Goal: Communication & Community: Answer question/provide support

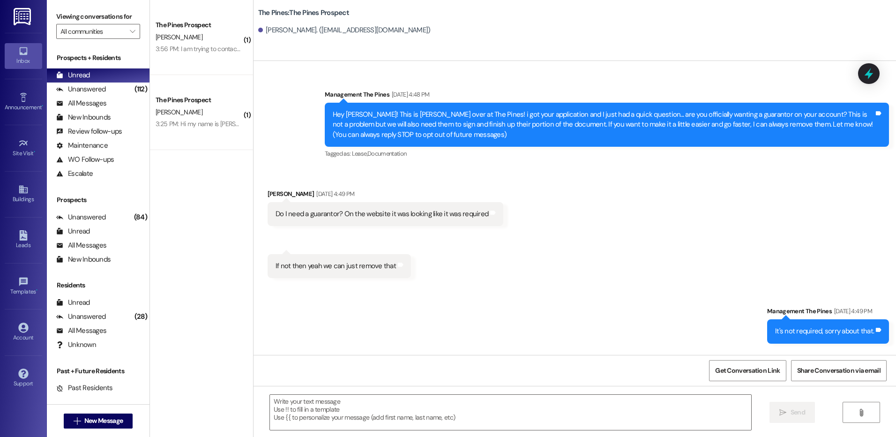
scroll to position [305, 0]
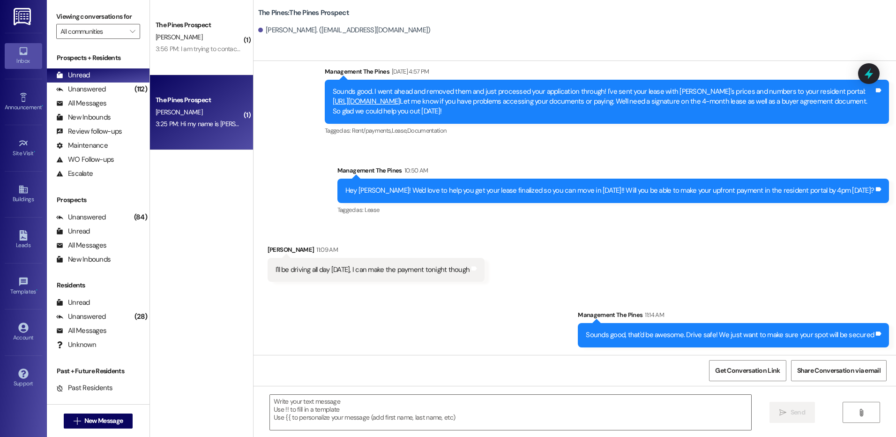
click at [202, 111] on div "[PERSON_NAME]" at bounding box center [199, 112] width 89 height 12
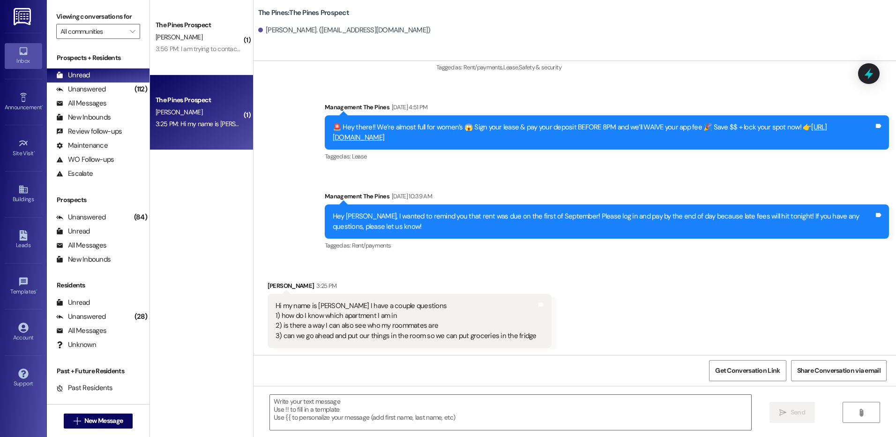
scroll to position [396, 0]
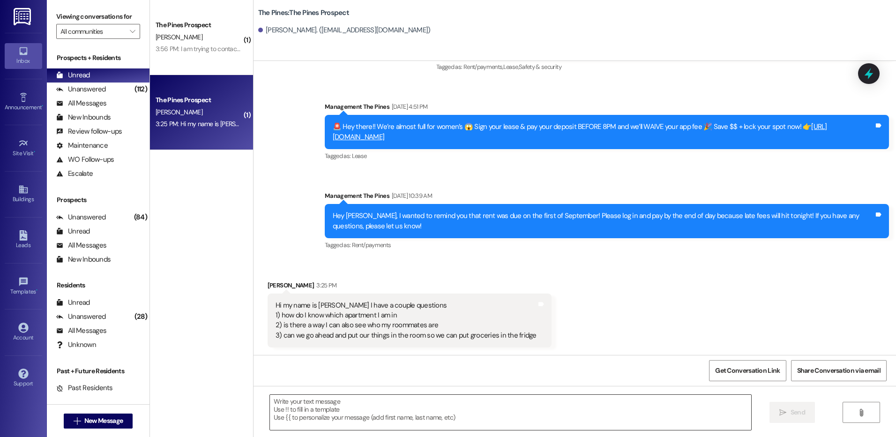
click at [515, 411] on textarea at bounding box center [510, 412] width 481 height 35
click at [575, 399] on textarea at bounding box center [510, 412] width 481 height 35
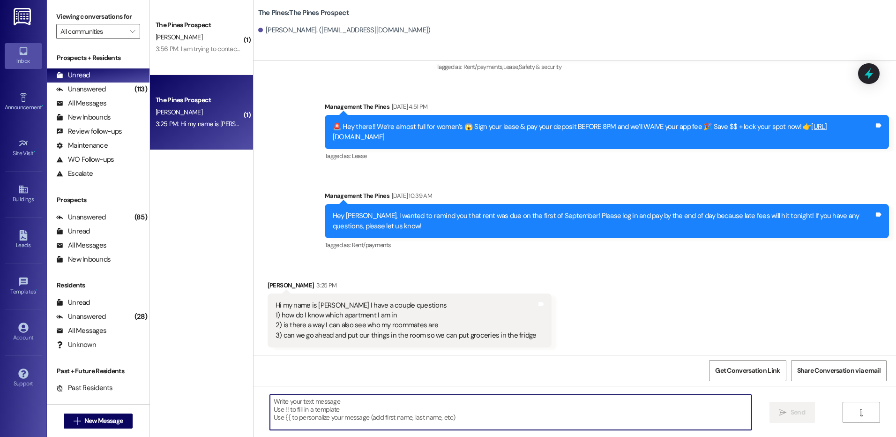
click at [663, 402] on textarea at bounding box center [510, 412] width 481 height 35
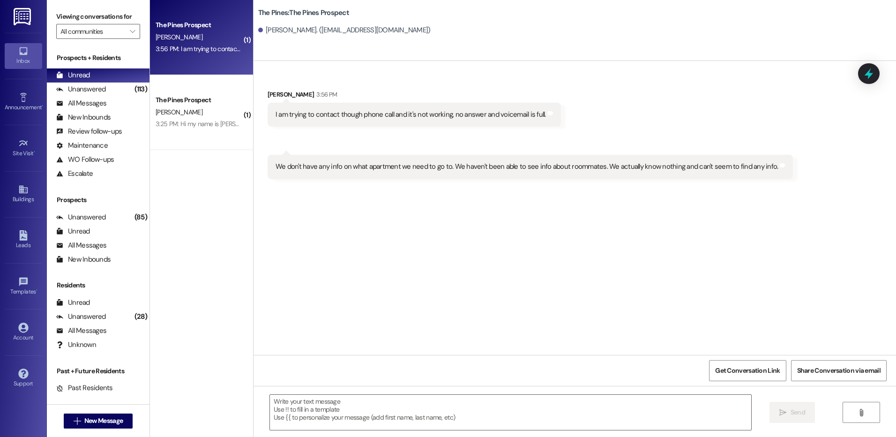
scroll to position [0, 0]
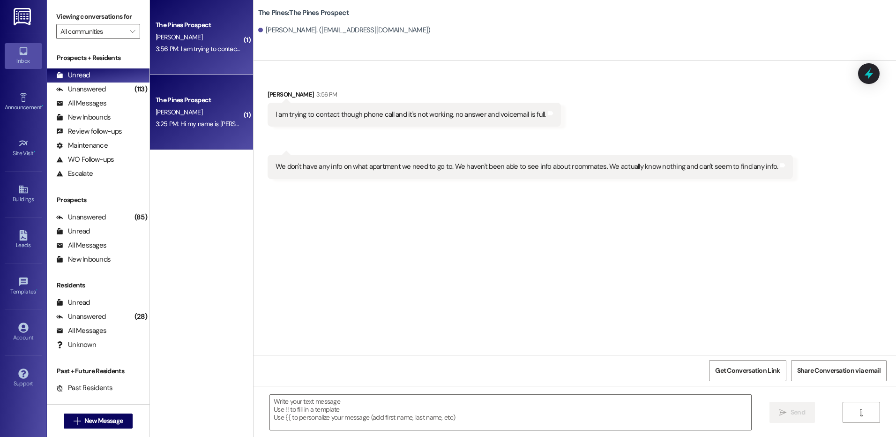
click at [181, 107] on div "[PERSON_NAME]" at bounding box center [199, 112] width 89 height 12
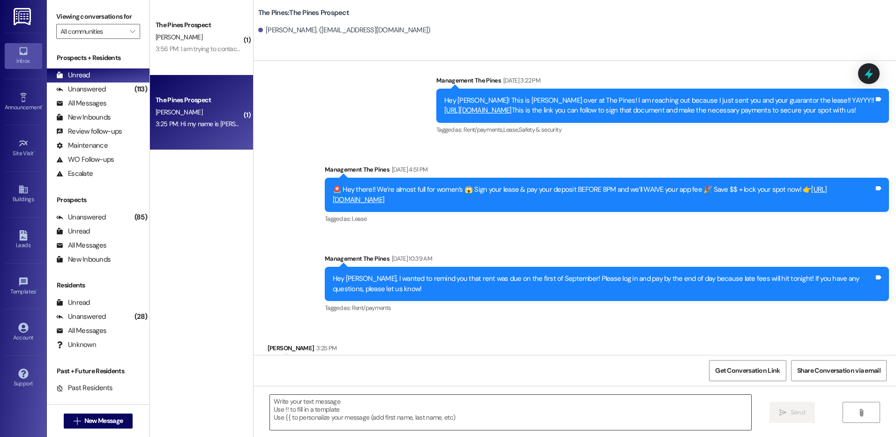
scroll to position [395, 0]
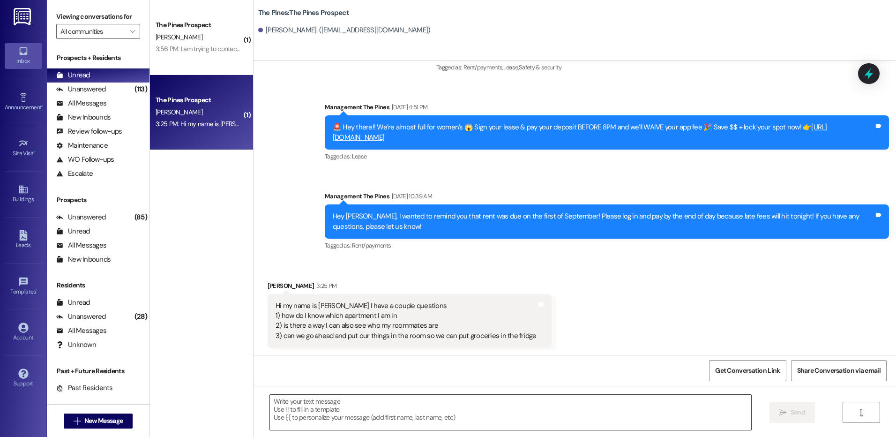
click at [446, 403] on textarea at bounding box center [510, 412] width 481 height 35
click at [447, 408] on textarea at bounding box center [510, 412] width 481 height 35
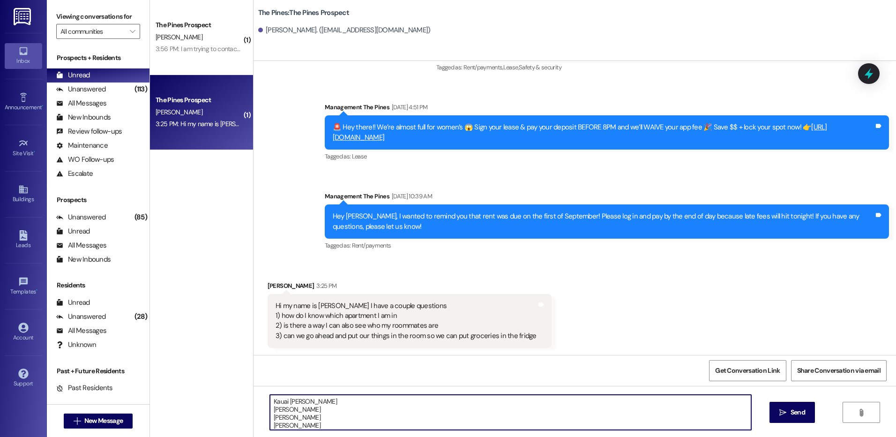
scroll to position [8, 0]
type textarea "Kauai [PERSON_NAME] [PERSON_NAME] [PERSON_NAME] [PERSON_NAME] [PERSON_NAME]"
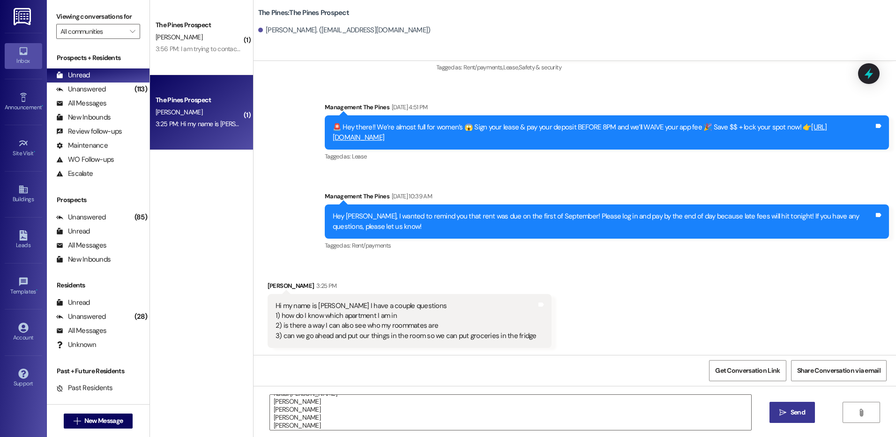
click at [796, 419] on button " Send" at bounding box center [792, 412] width 45 height 21
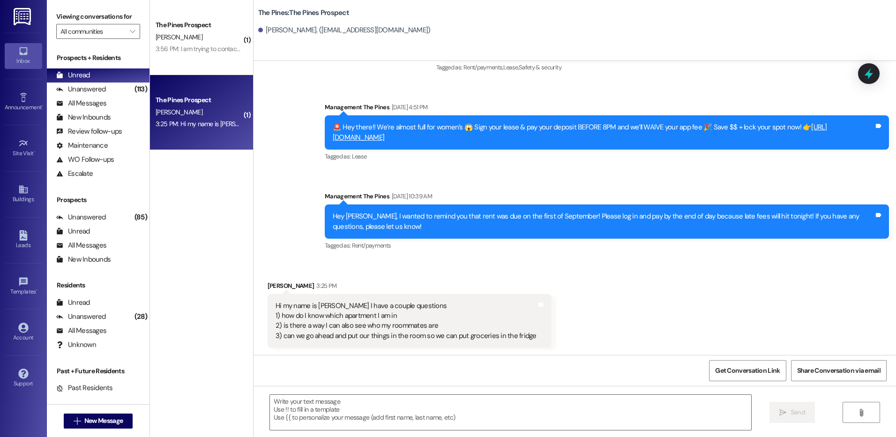
scroll to position [501, 0]
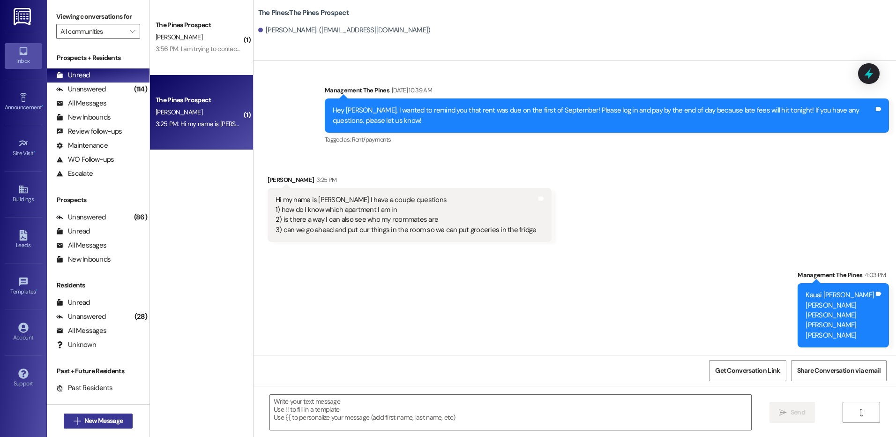
click at [121, 421] on span "New Message" at bounding box center [104, 421] width 42 height 10
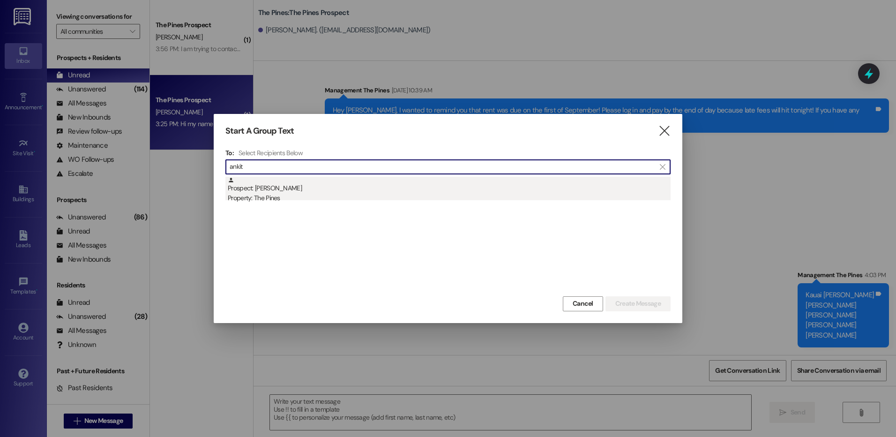
type input "ankit"
click at [353, 186] on div "Prospect: [PERSON_NAME] Property: The Pines" at bounding box center [449, 190] width 443 height 27
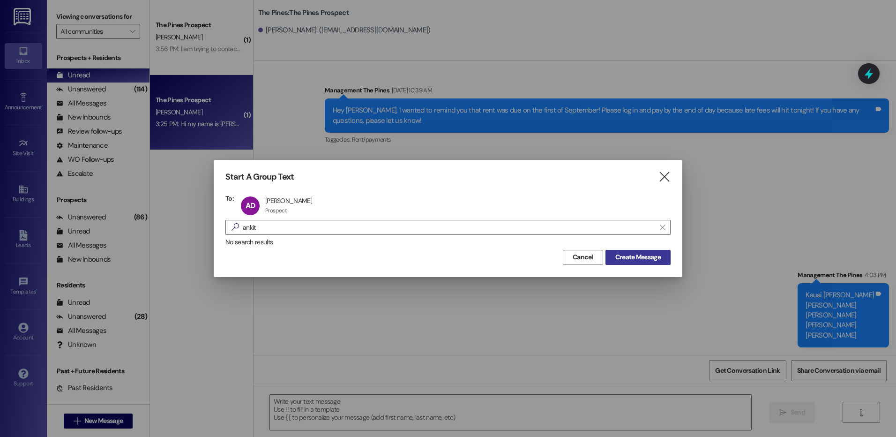
click at [634, 256] on span "Create Message" at bounding box center [638, 257] width 45 height 10
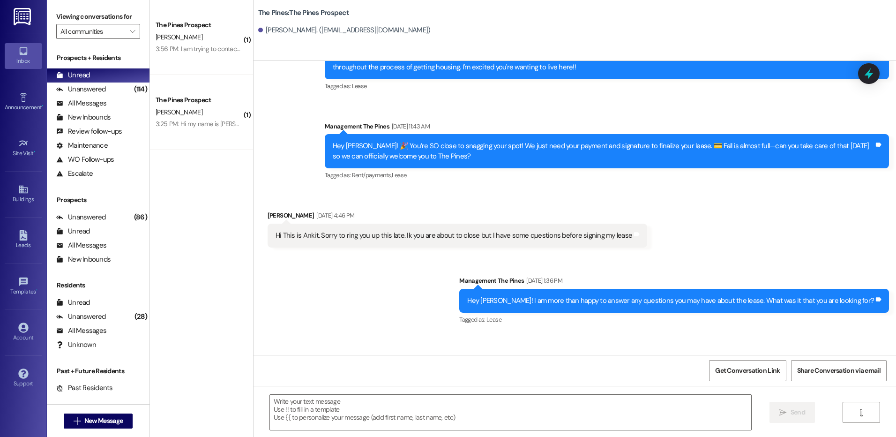
scroll to position [665, 0]
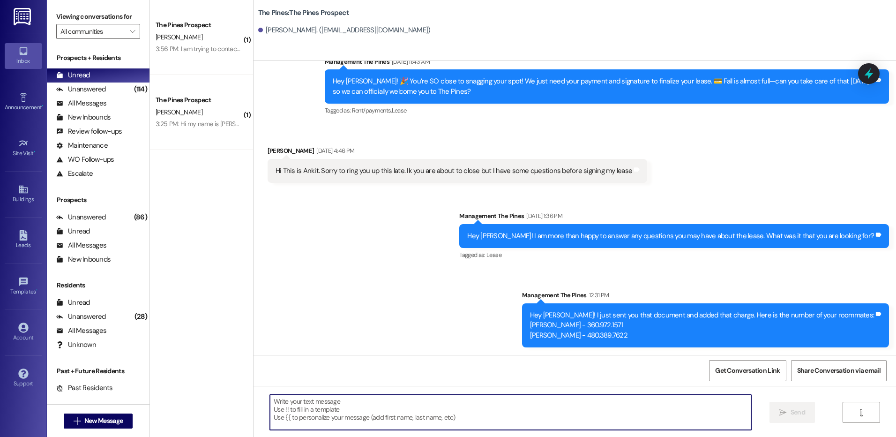
click at [387, 404] on textarea at bounding box center [510, 412] width 481 height 35
paste textarea "[URL][DOMAIN_NAME]"
type textarea "[URL][DOMAIN_NAME]"
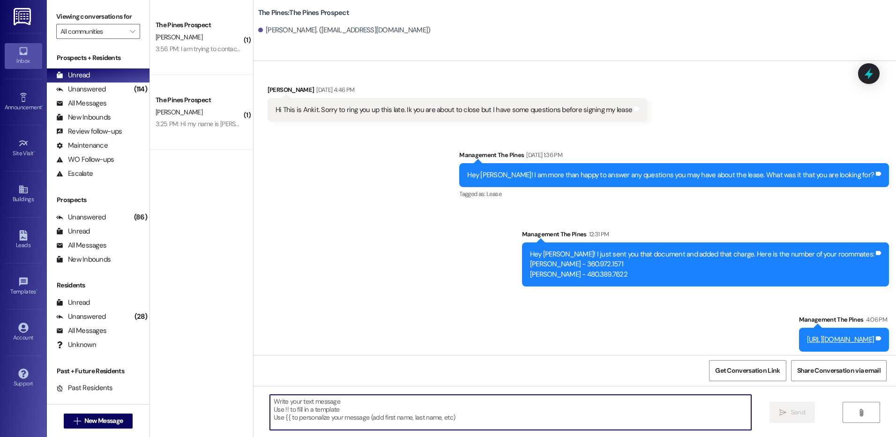
scroll to position [730, 0]
